Goal: Find specific fact: Find specific fact

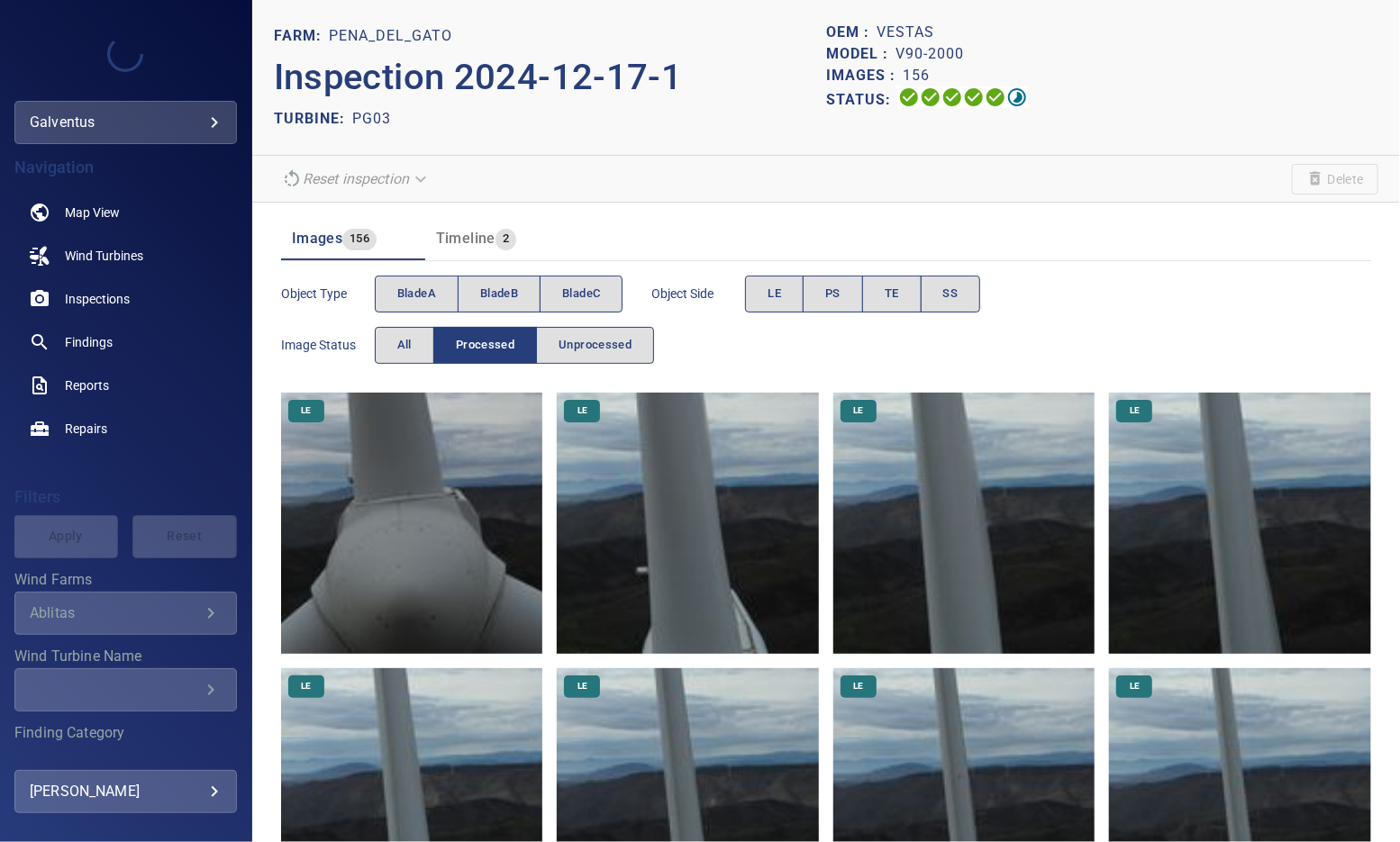
click at [54, 123] on body "**********" at bounding box center [700, 421] width 1400 height 842
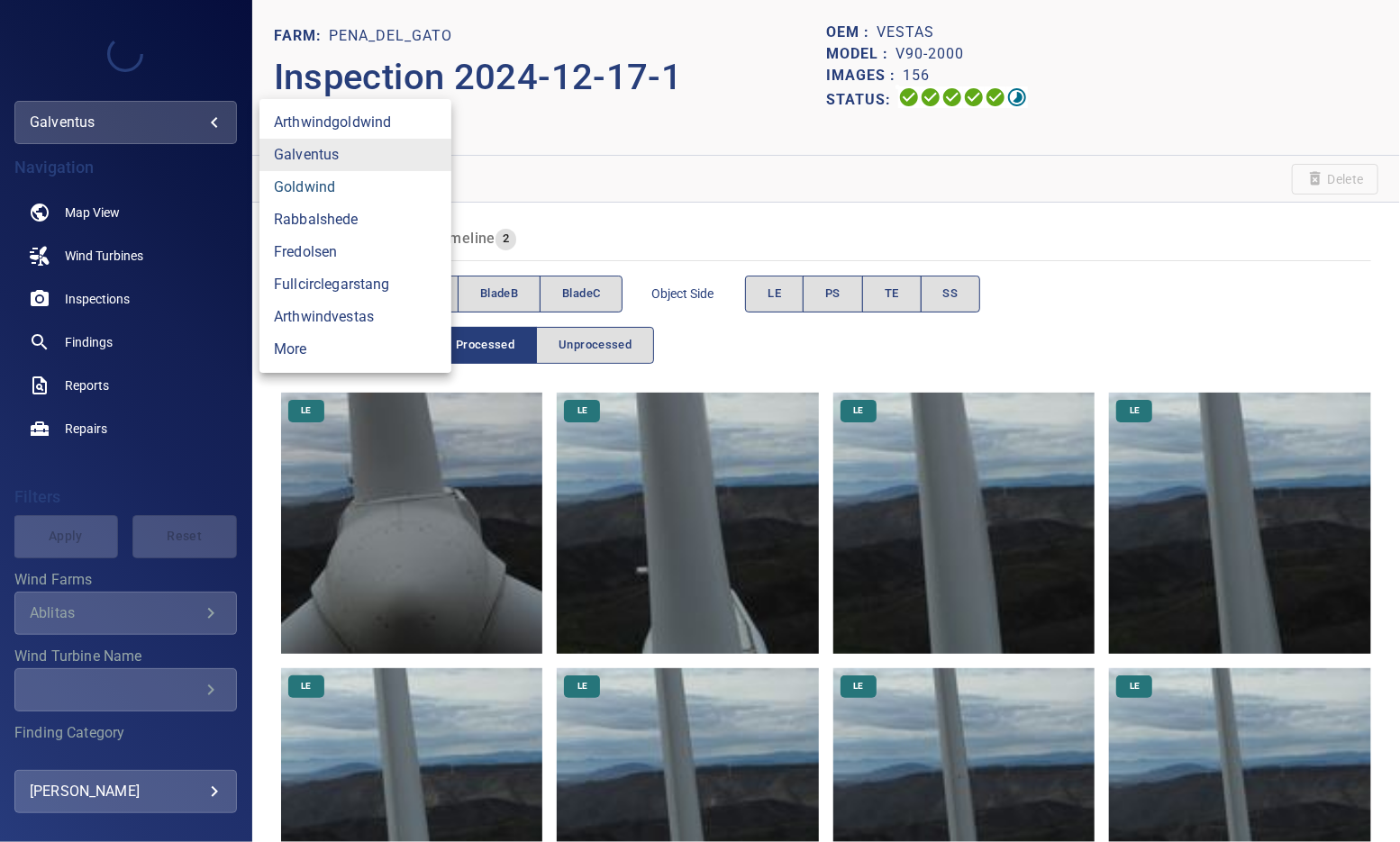
click at [300, 187] on link "goldwind" at bounding box center [355, 187] width 192 height 32
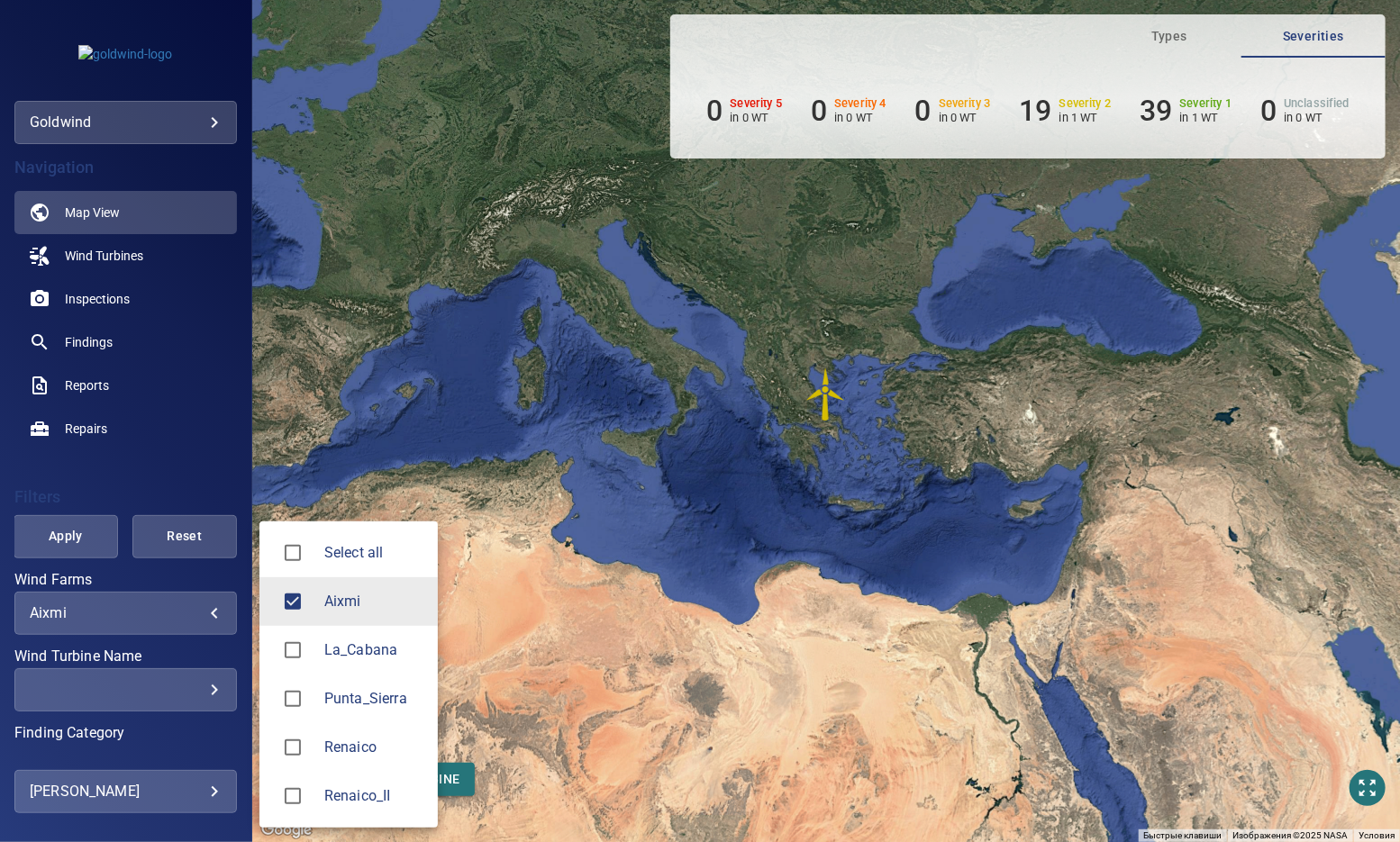
click at [51, 611] on body "**********" at bounding box center [700, 421] width 1400 height 842
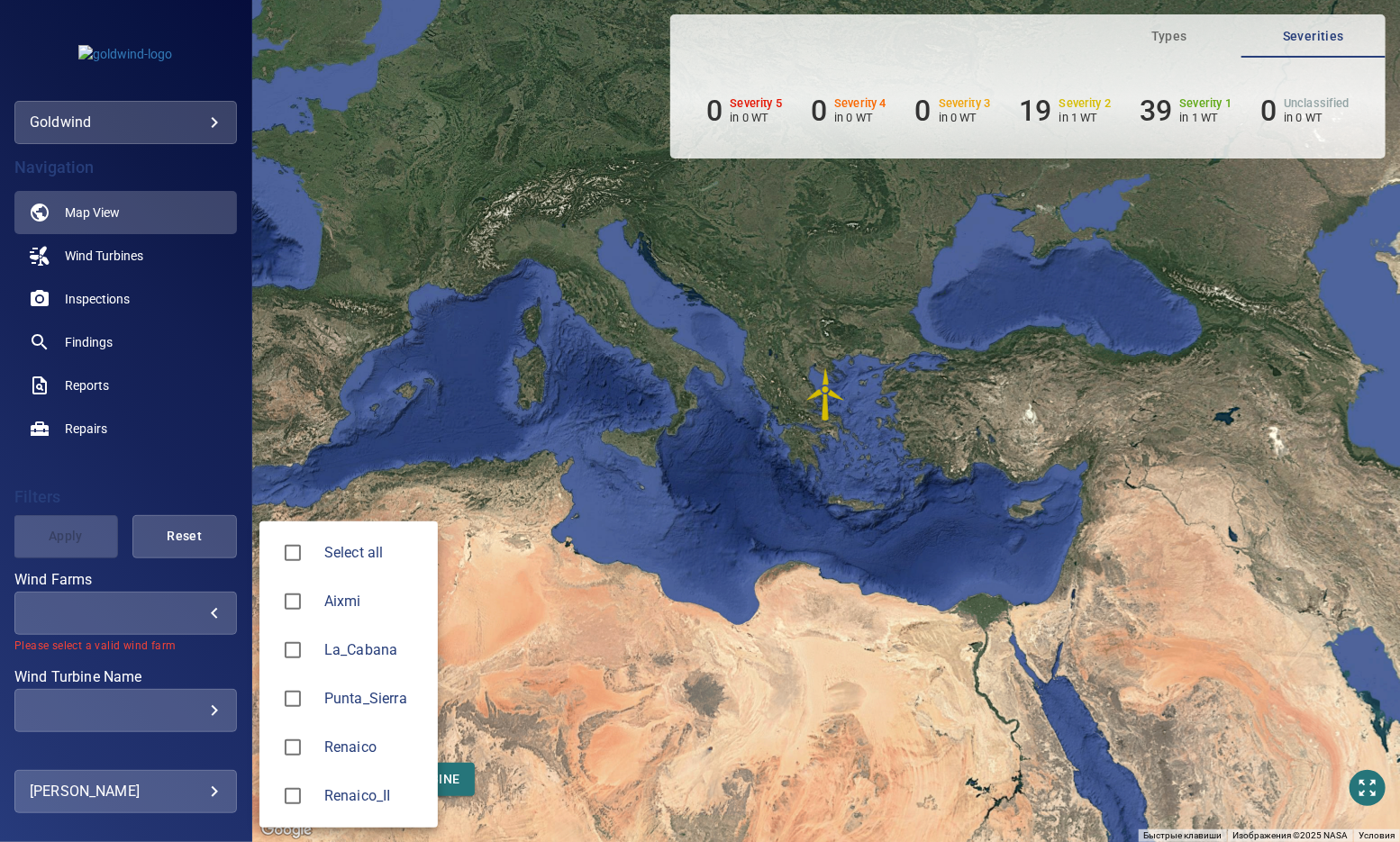
type input "**********"
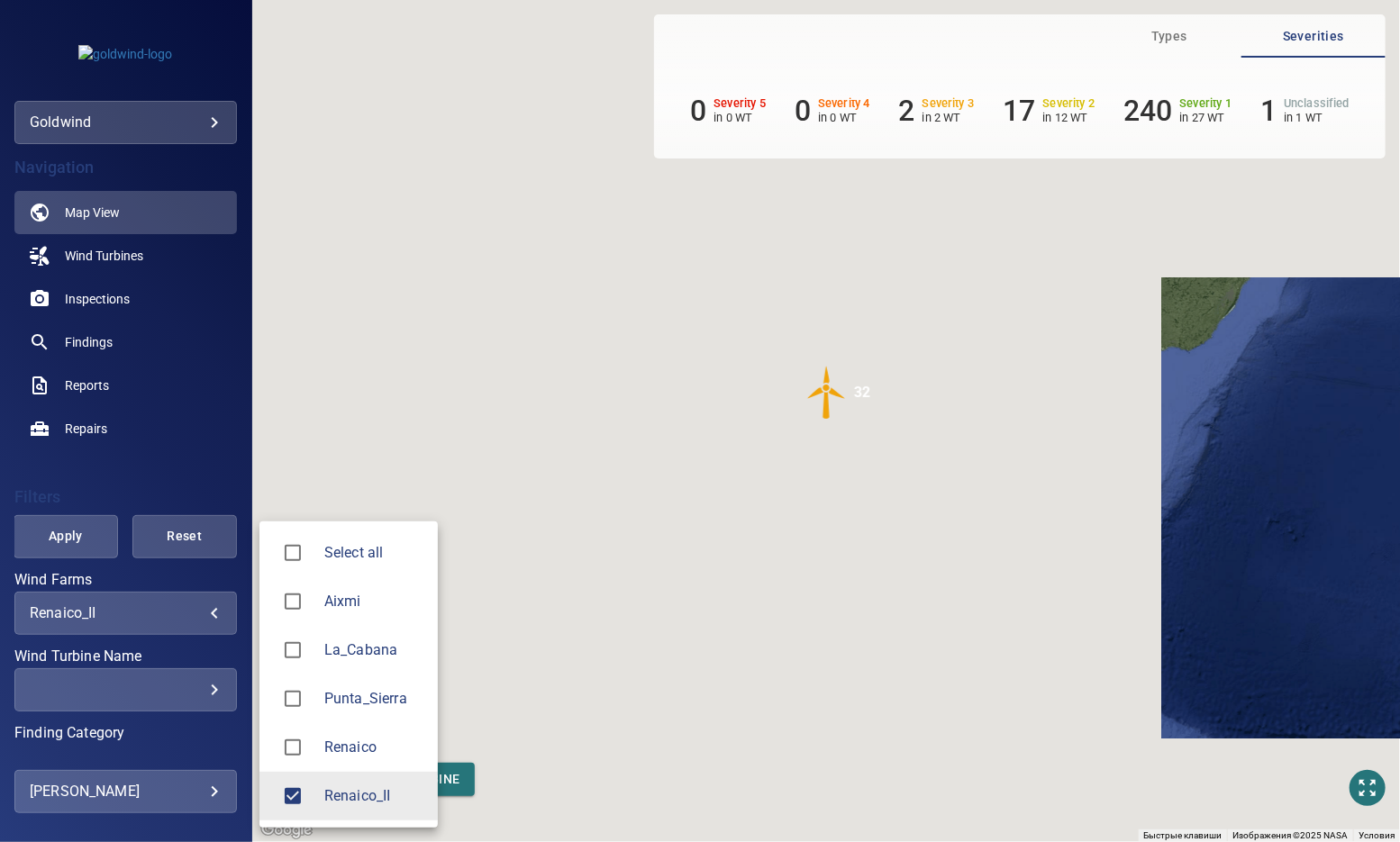
click at [196, 474] on div at bounding box center [700, 421] width 1400 height 842
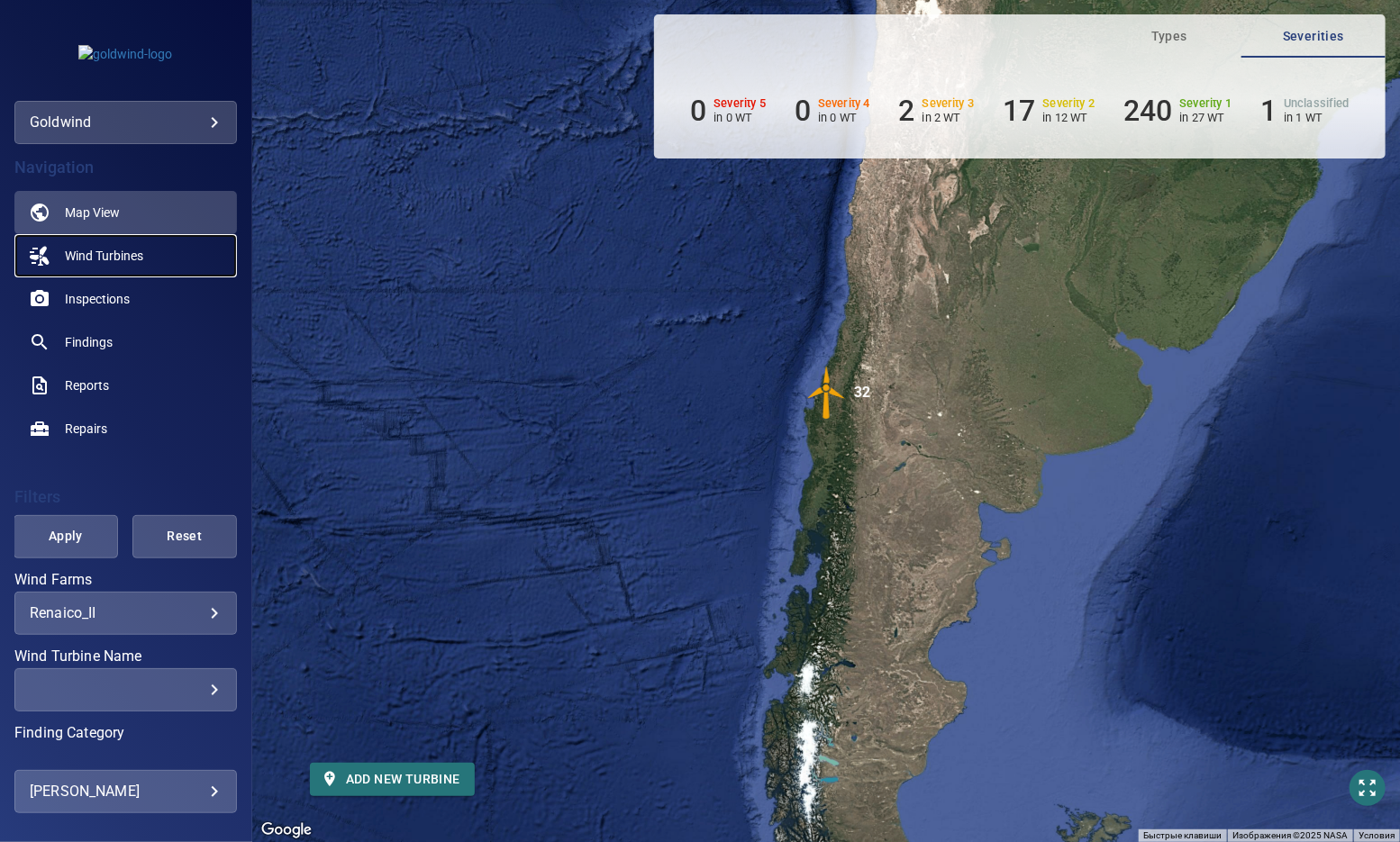
click at [93, 252] on span "Wind Turbines" at bounding box center [104, 256] width 78 height 18
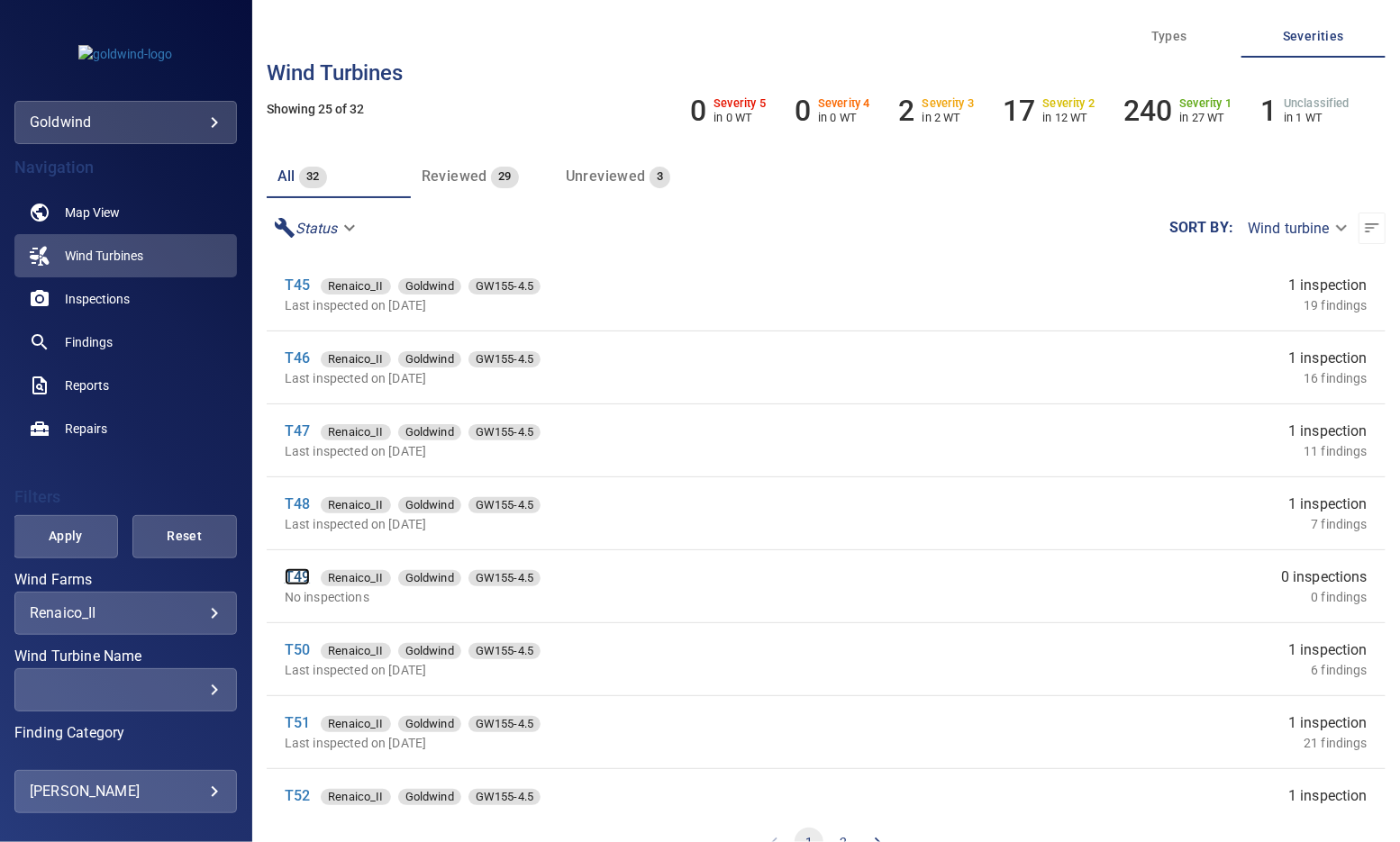
click at [295, 580] on link "T49" at bounding box center [297, 577] width 25 height 17
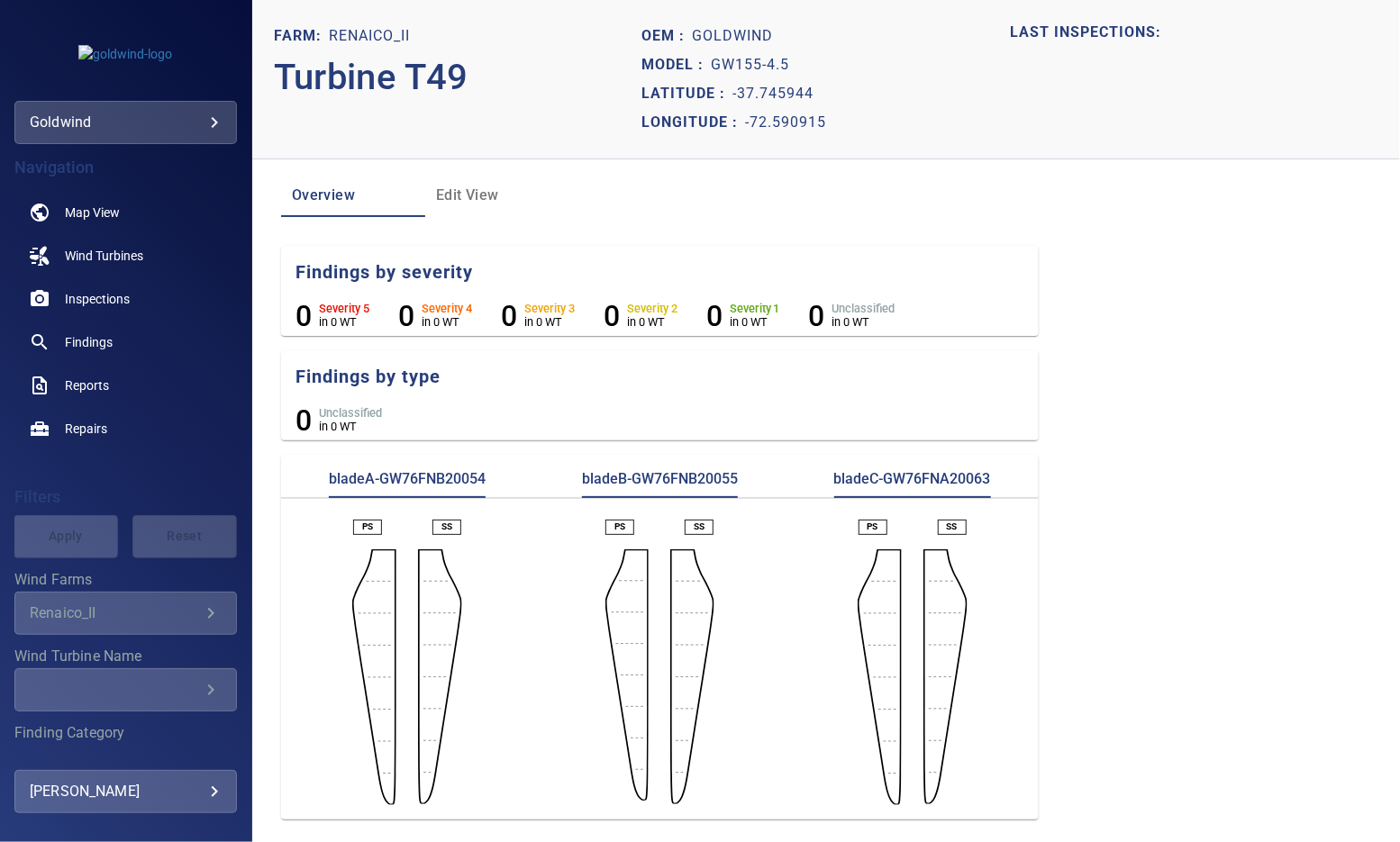
click at [426, 482] on p "bladeA-GW76FNB20054" at bounding box center [407, 483] width 156 height 29
copy p "GW76FNB20054"
click at [674, 489] on p "bladeB-GW76FNB20055" at bounding box center [659, 483] width 155 height 29
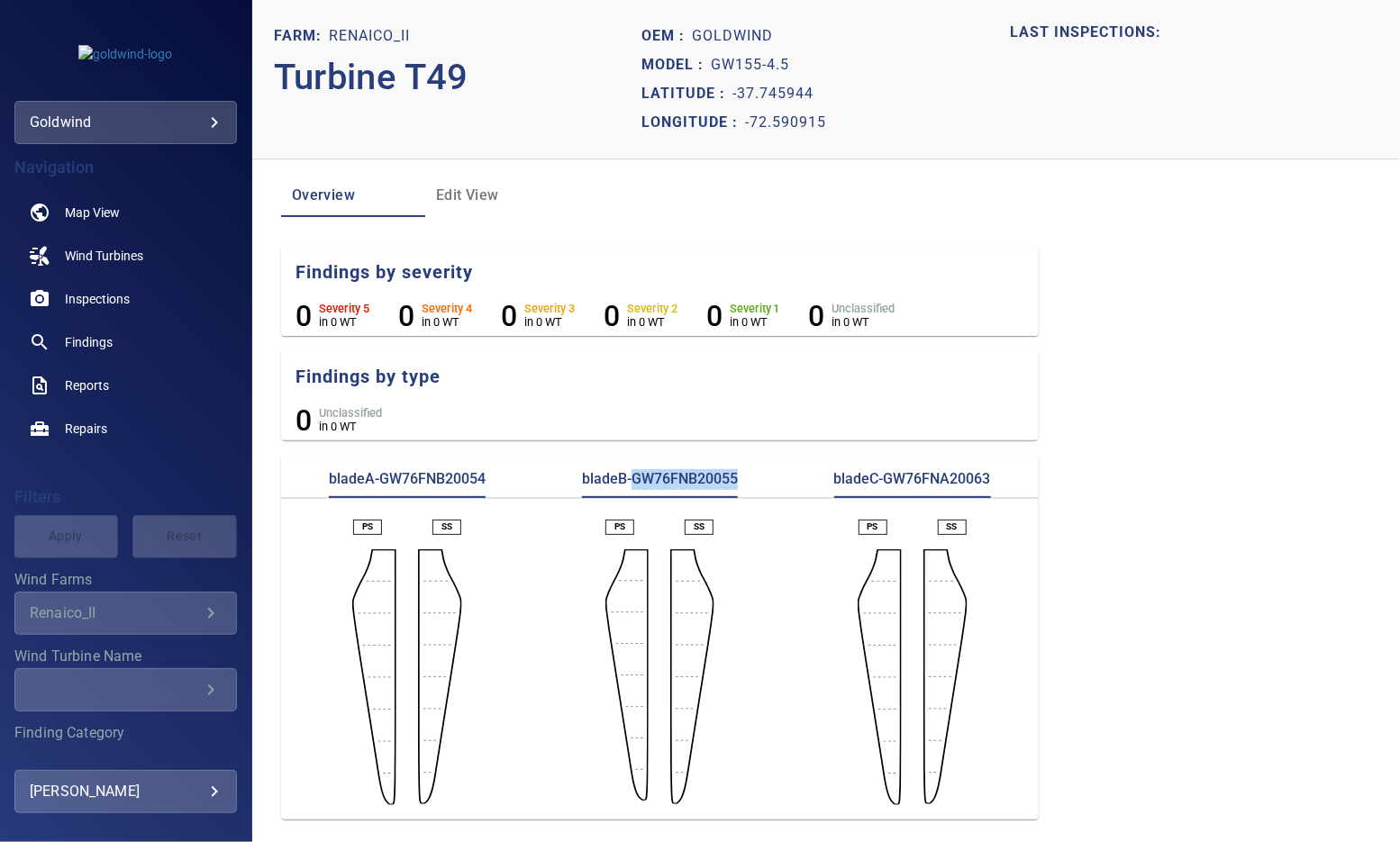
copy p "GW76FNB20055"
click at [701, 482] on p "bladeB-GW76FNB20055" at bounding box center [659, 483] width 155 height 29
click at [937, 477] on p "bladeC-GW76FNA20063" at bounding box center [913, 483] width 156 height 29
copy p "GW76FNA20063"
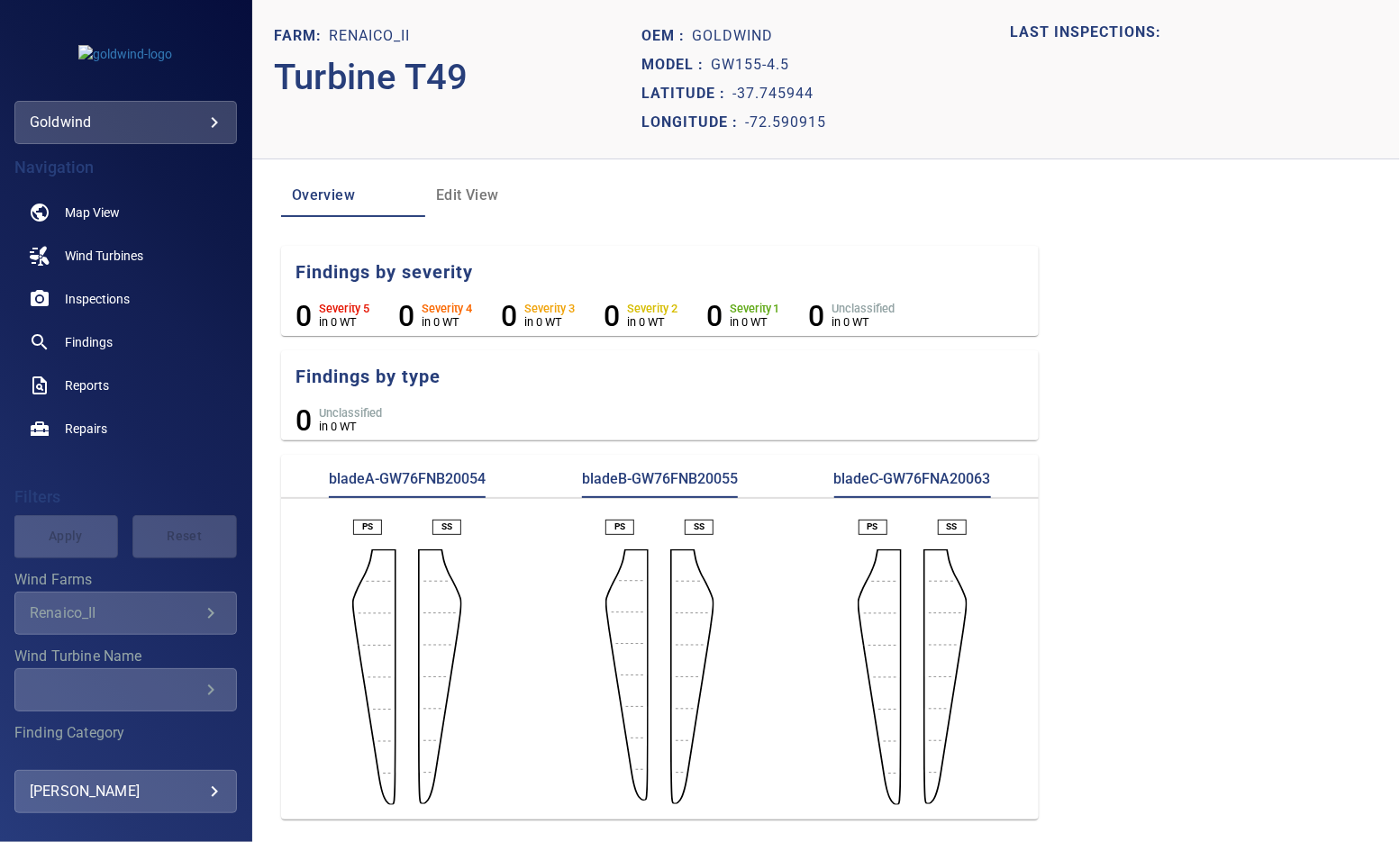
click at [429, 478] on p "bladeA-GW76FNB20054" at bounding box center [407, 483] width 156 height 29
copy p "GW76FNB20054"
click at [521, 471] on div "bladeA-GW76FNB20054" at bounding box center [407, 483] width 252 height 29
click at [672, 483] on p "bladeB-GW76FNB20055" at bounding box center [659, 483] width 155 height 29
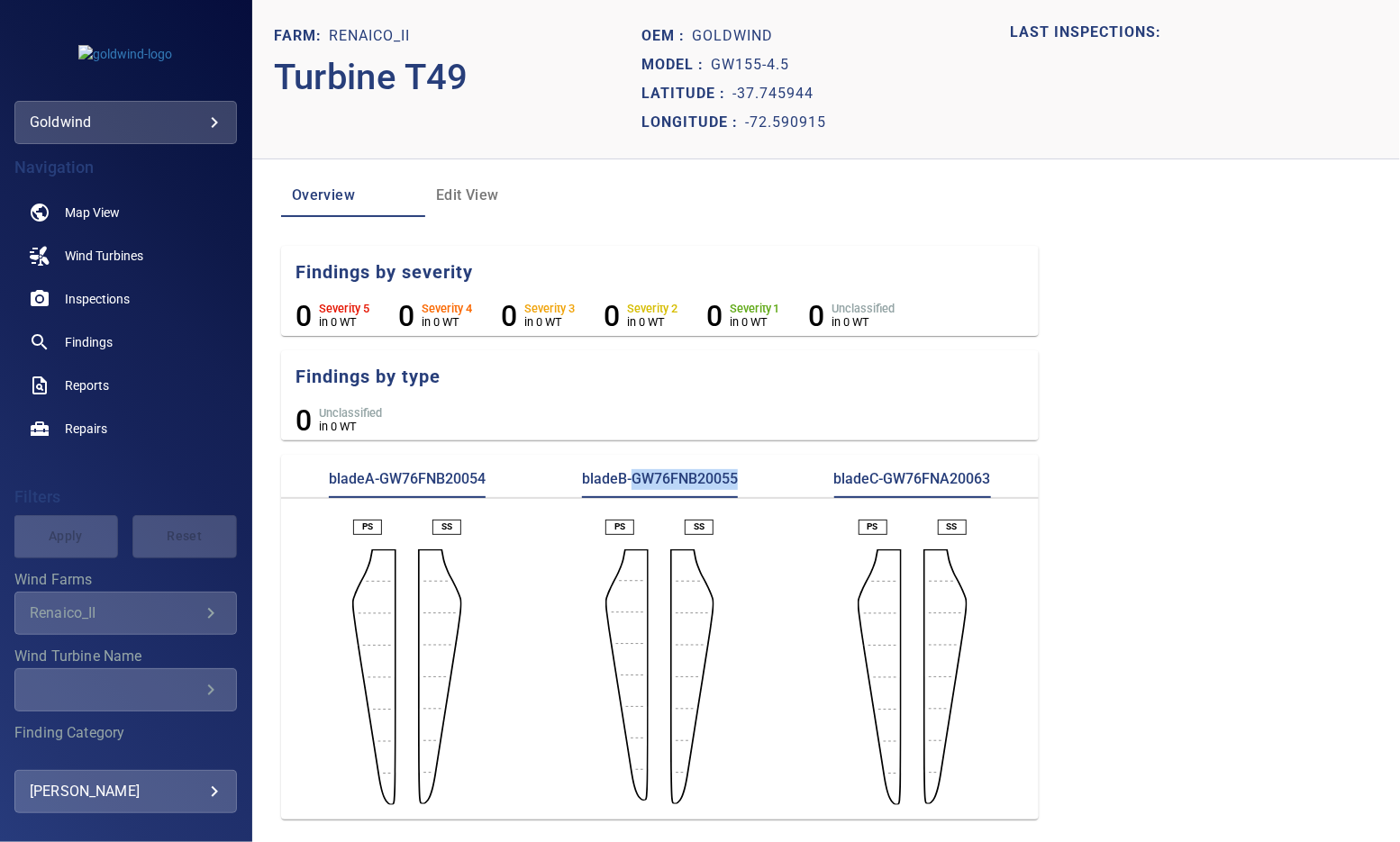
click at [672, 483] on p "bladeB-GW76FNB20055" at bounding box center [659, 483] width 155 height 29
copy p "GW76FNB20055"
click at [544, 475] on div "bladeB-GW76FNB20055" at bounding box center [659, 483] width 252 height 29
click at [944, 471] on p "bladeC-GW76FNA20063" at bounding box center [913, 483] width 156 height 29
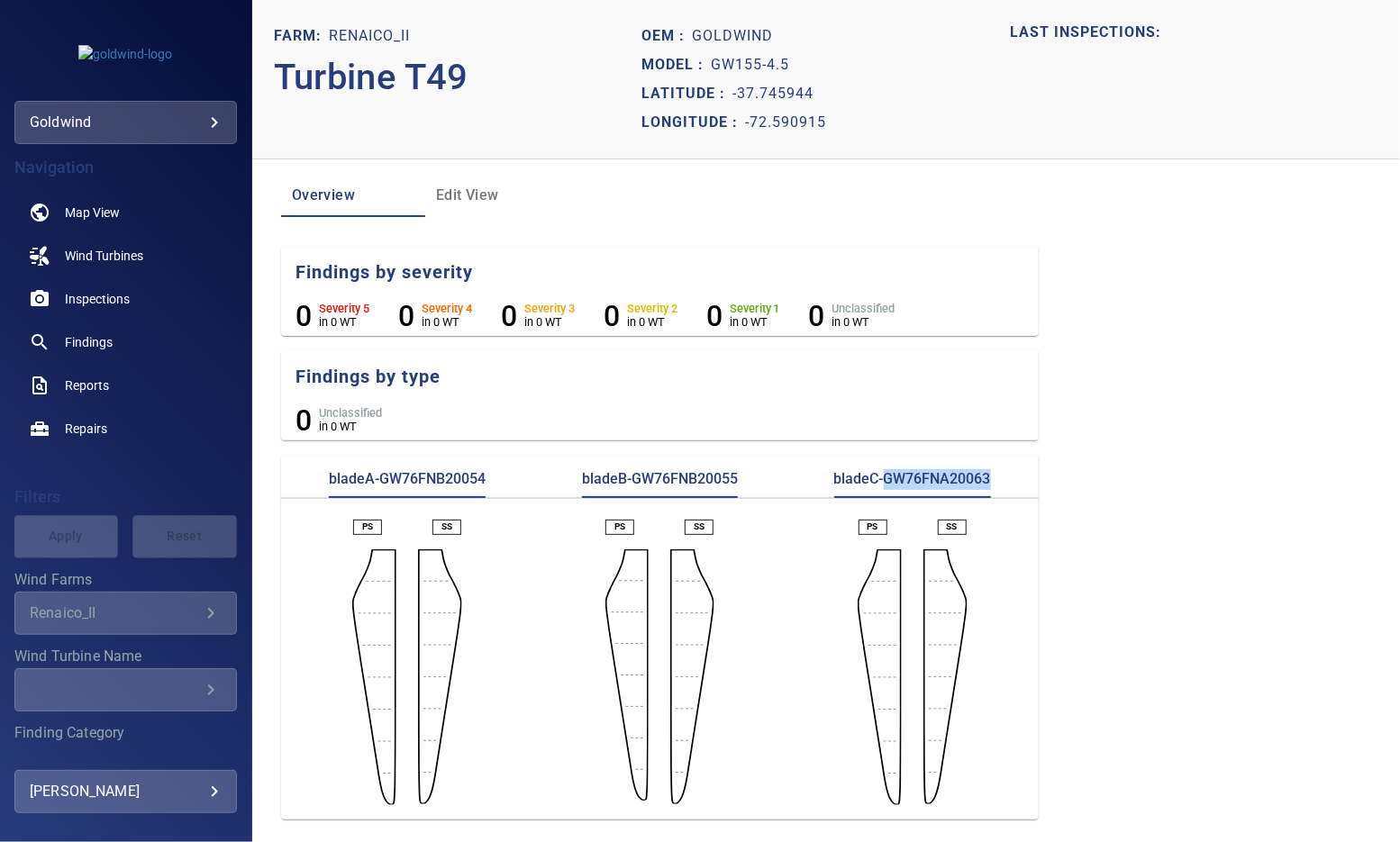
copy p "GW76FNA20063"
click at [776, 400] on section "Findings by type 0 Unclassified in 0 WT" at bounding box center [660, 398] width 757 height 96
click at [694, 483] on p "bladeB-GW76FNB20055" at bounding box center [659, 483] width 155 height 29
copy p "GW76FNB20055"
